Goal: Find specific page/section: Find specific page/section

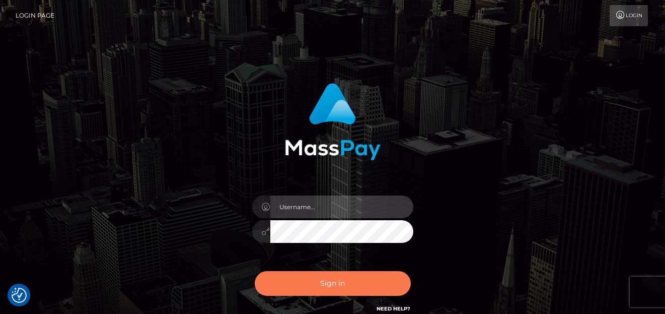
type input "denise"
click at [295, 288] on button "Sign in" at bounding box center [333, 283] width 156 height 25
type input "denise"
click at [294, 284] on button "Sign in" at bounding box center [333, 283] width 156 height 25
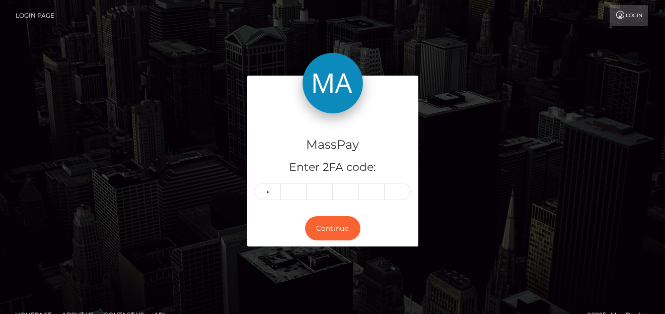
type input "3"
type input "4"
type input "6"
type input "8"
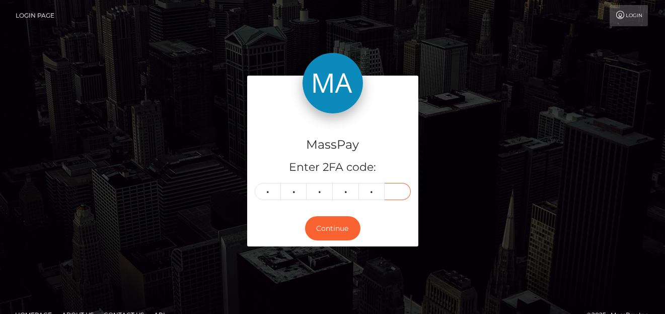
type input "5"
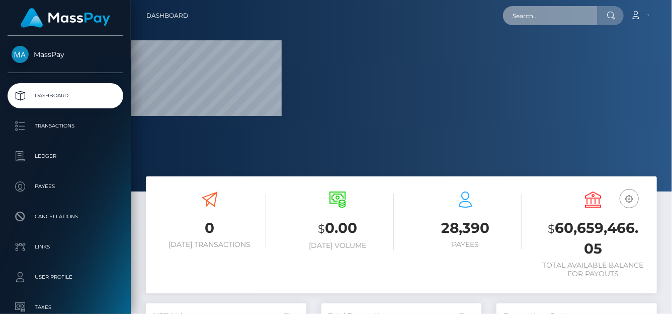
click at [562, 15] on input "text" at bounding box center [550, 15] width 95 height 19
paste input "divascoms@gmail.com"
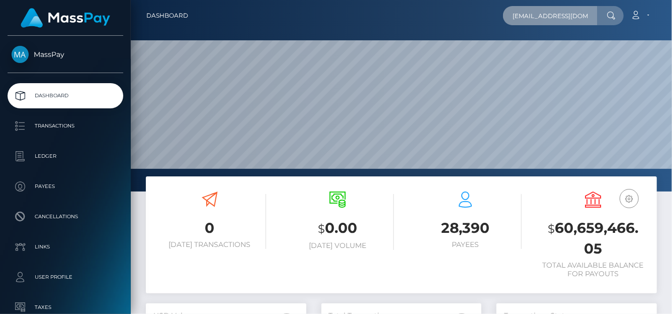
scroll to position [178, 161]
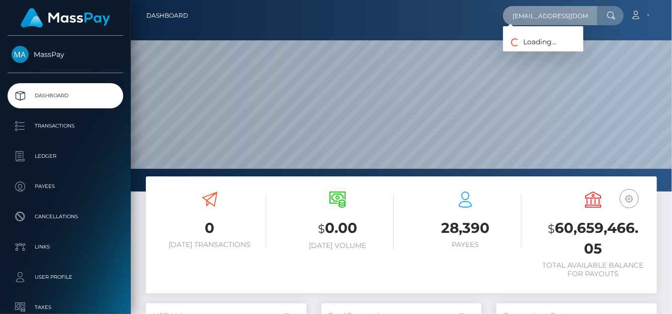
type input "[EMAIL_ADDRESS][DOMAIN_NAME]"
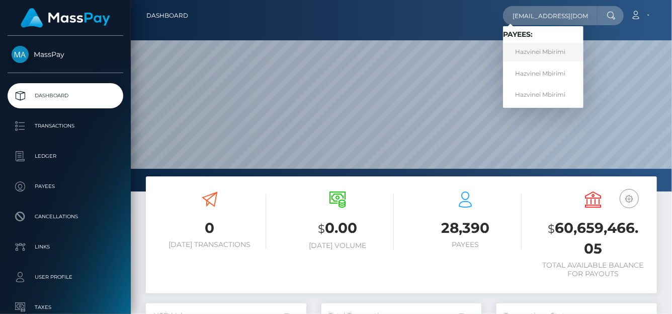
click at [521, 53] on link "Hazvinei Mbirimi" at bounding box center [543, 52] width 81 height 19
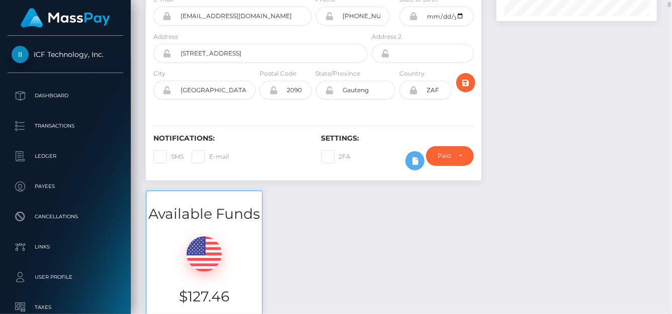
scroll to position [203, 0]
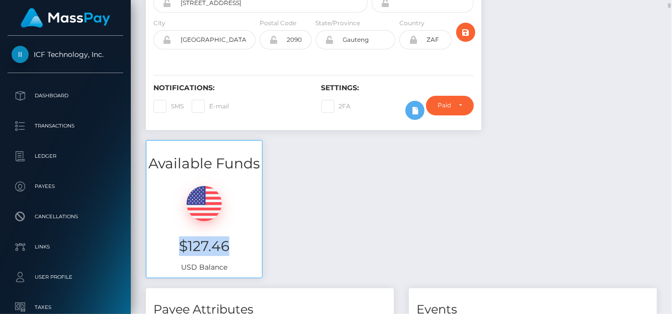
drag, startPoint x: 228, startPoint y: 228, endPoint x: 171, endPoint y: 227, distance: 56.9
click at [171, 236] on h3 "$127.46" at bounding box center [204, 246] width 101 height 20
copy h3 "$127.46"
